Goal: Task Accomplishment & Management: Use online tool/utility

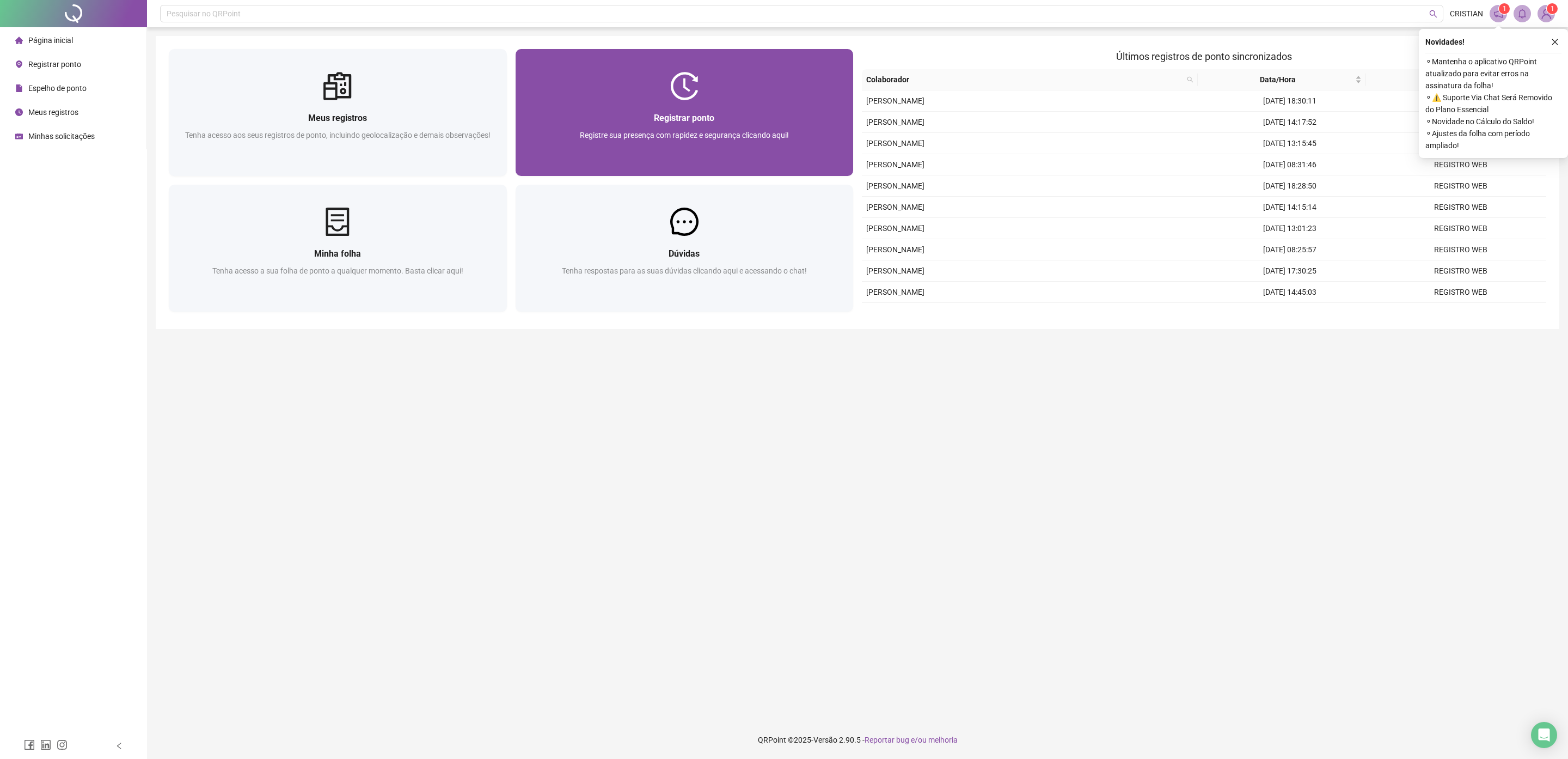
click at [728, 87] on div at bounding box center [684, 86] width 338 height 28
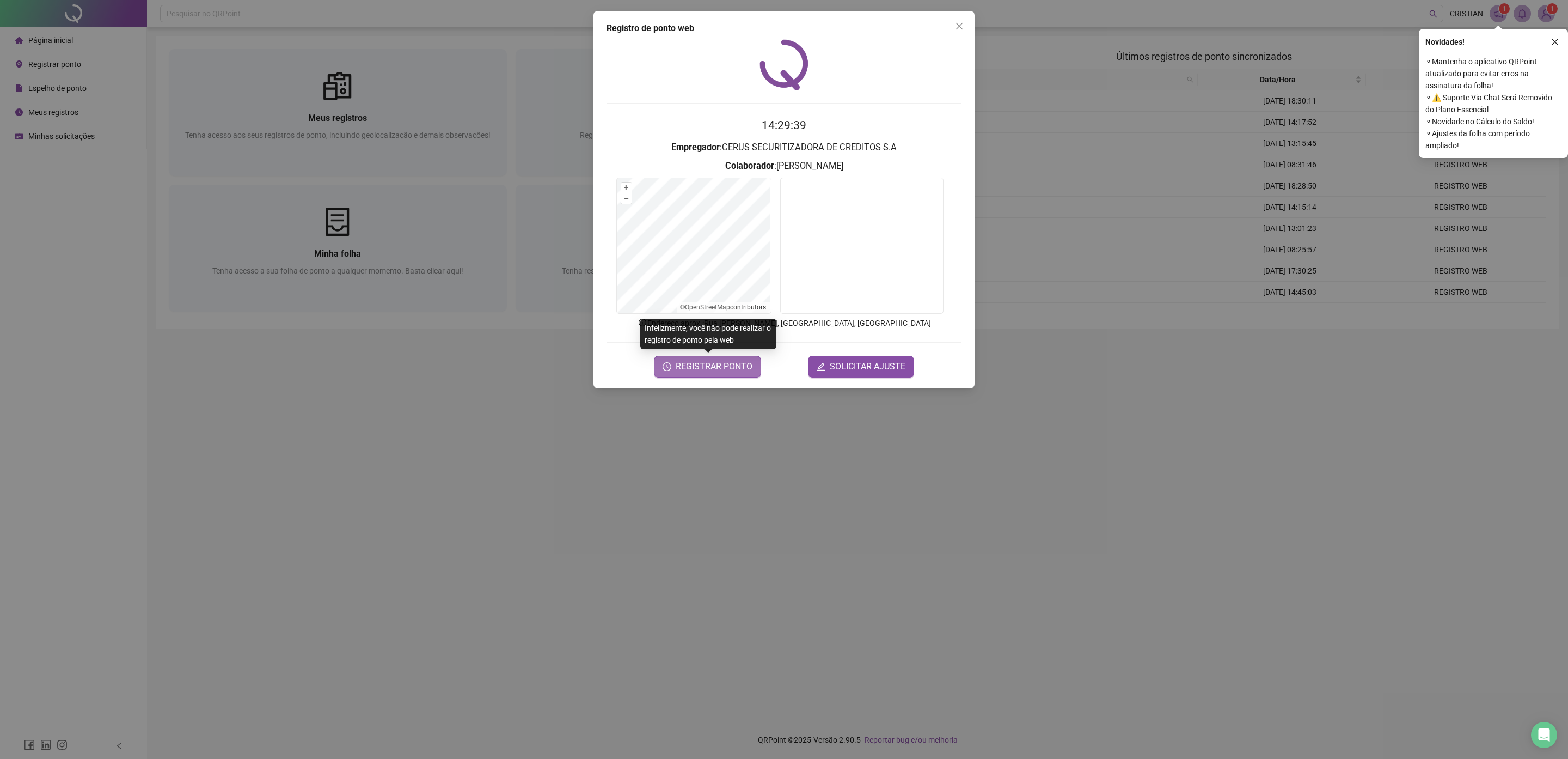
click at [715, 364] on span "REGISTRAR PONTO" at bounding box center [714, 366] width 77 height 13
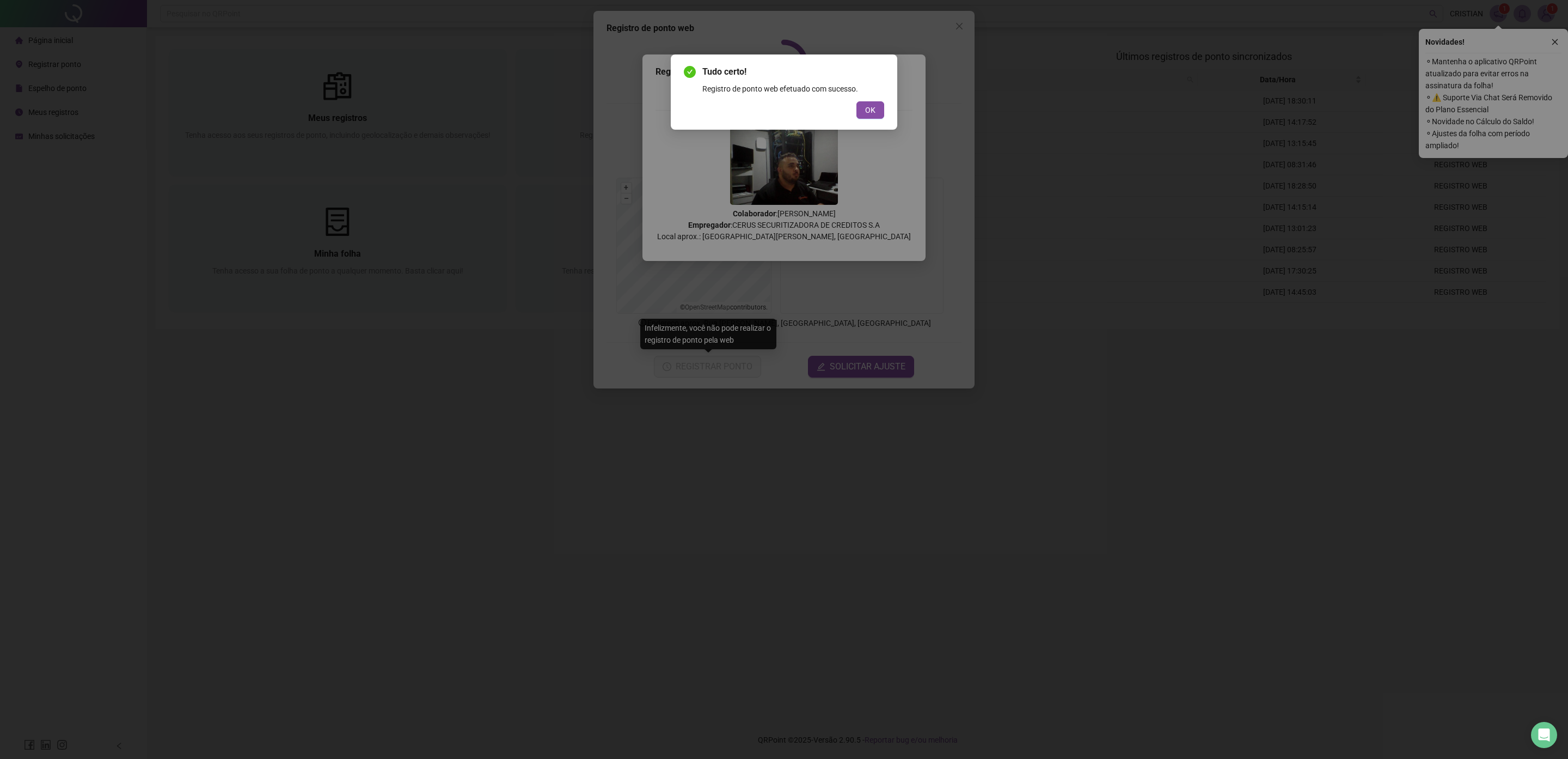
click at [873, 112] on span "OK" at bounding box center [870, 110] width 11 height 12
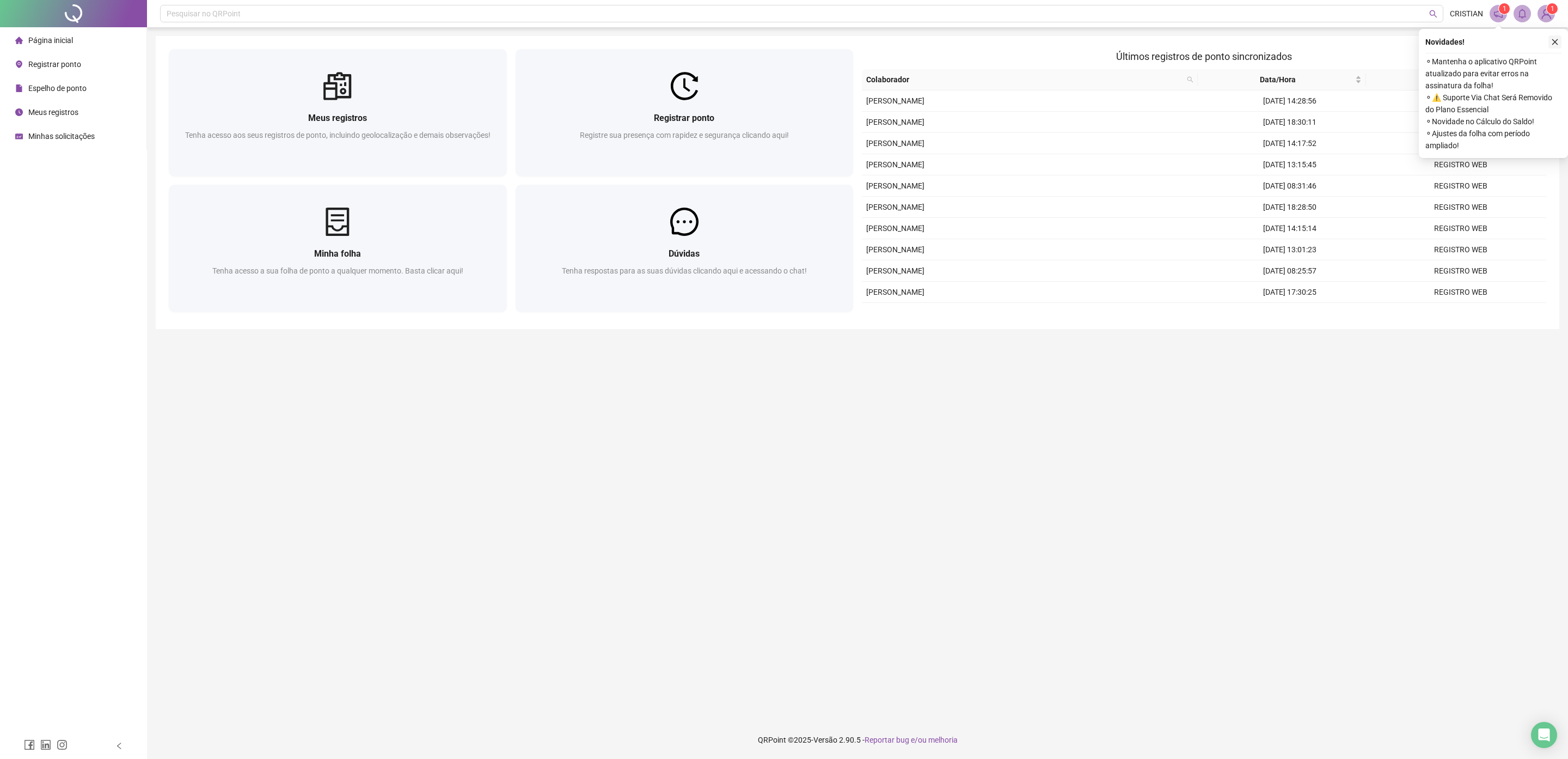
click at [1552, 47] on button "button" at bounding box center [1555, 42] width 13 height 13
